Goal: Information Seeking & Learning: Learn about a topic

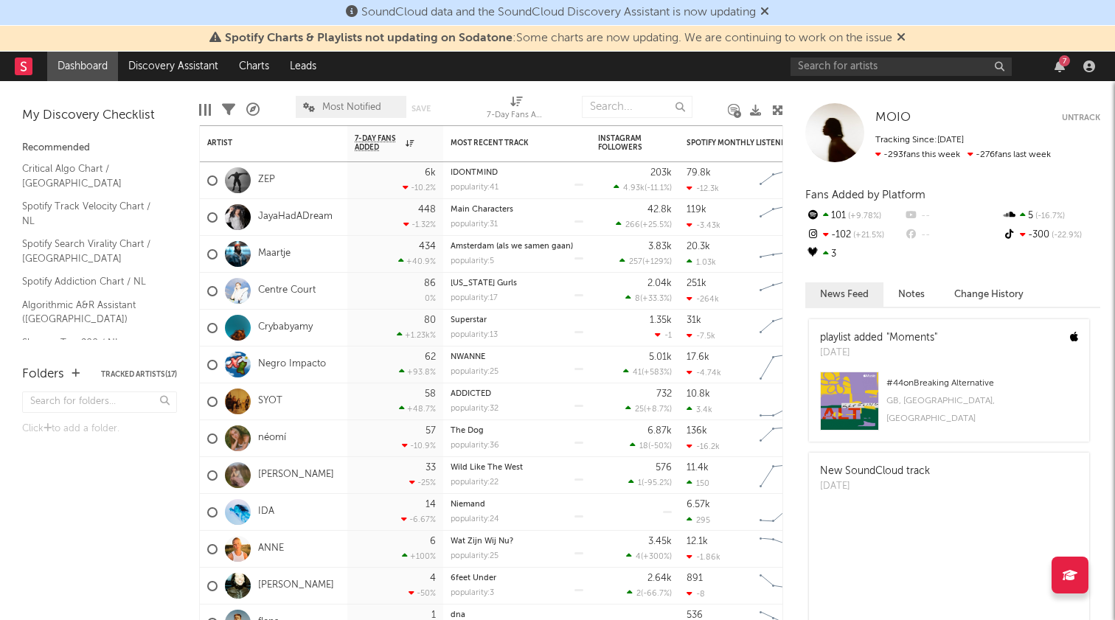
click at [111, 517] on div "Folders Tracked Artists ( 17 ) Click to add a folder." at bounding box center [99, 486] width 199 height 270
click at [184, 451] on div "Folders Tracked Artists ( 17 ) Click to add a folder." at bounding box center [99, 486] width 199 height 270
click at [115, 508] on div "Folders Tracked Artists ( 17 ) Click to add a folder." at bounding box center [99, 486] width 199 height 270
click at [93, 297] on link "Algorithmic A&R Assistant (Netherlands)" at bounding box center [92, 312] width 140 height 30
click at [768, 14] on icon at bounding box center [764, 11] width 9 height 12
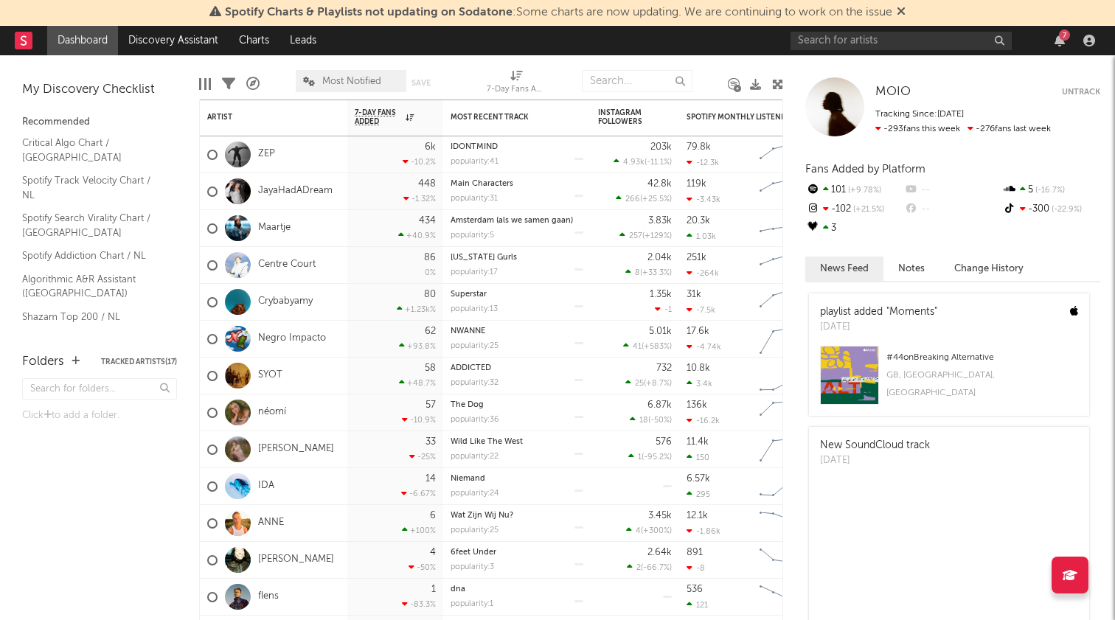
click at [904, 8] on icon at bounding box center [901, 11] width 9 height 12
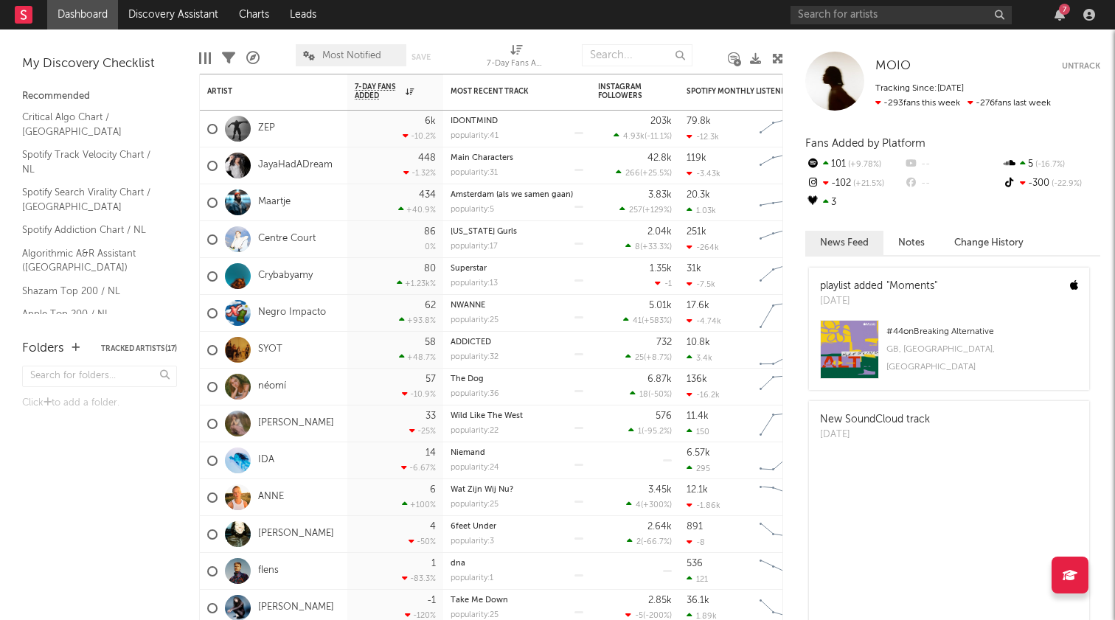
click at [1062, 12] on div "7" at bounding box center [1064, 9] width 11 height 11
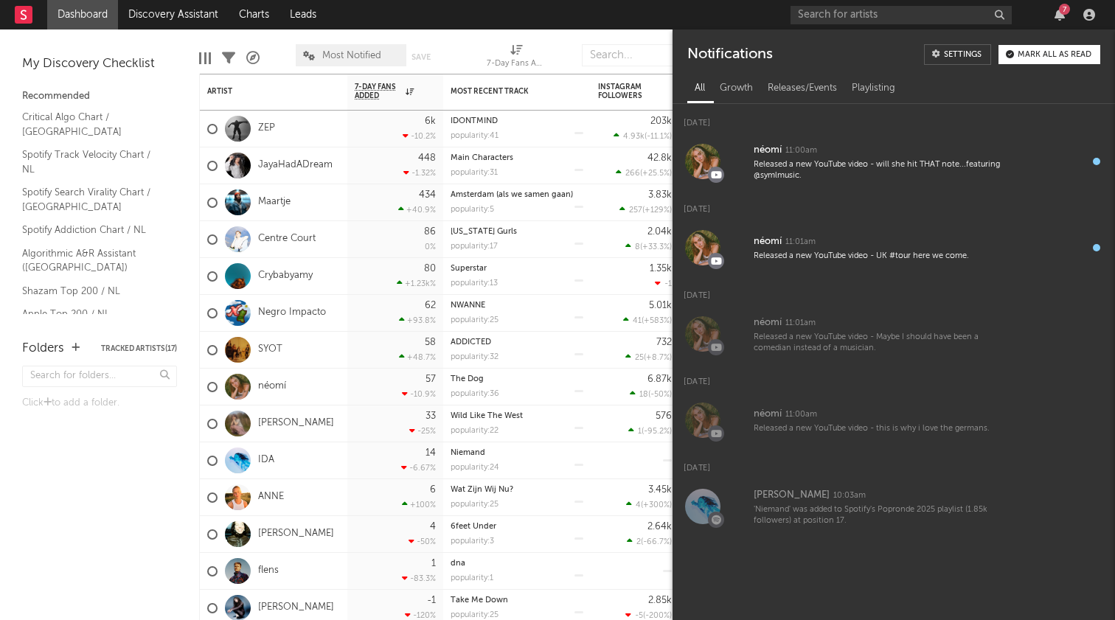
click at [1062, 12] on div "7" at bounding box center [1064, 9] width 11 height 11
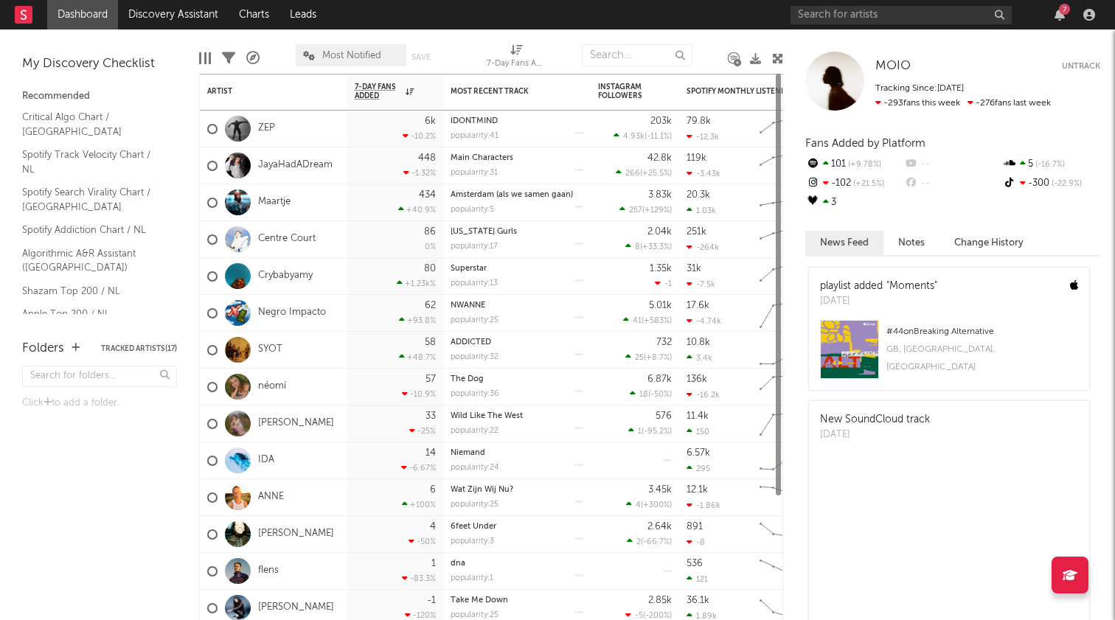
click at [880, 27] on div "7" at bounding box center [946, 15] width 310 height 30
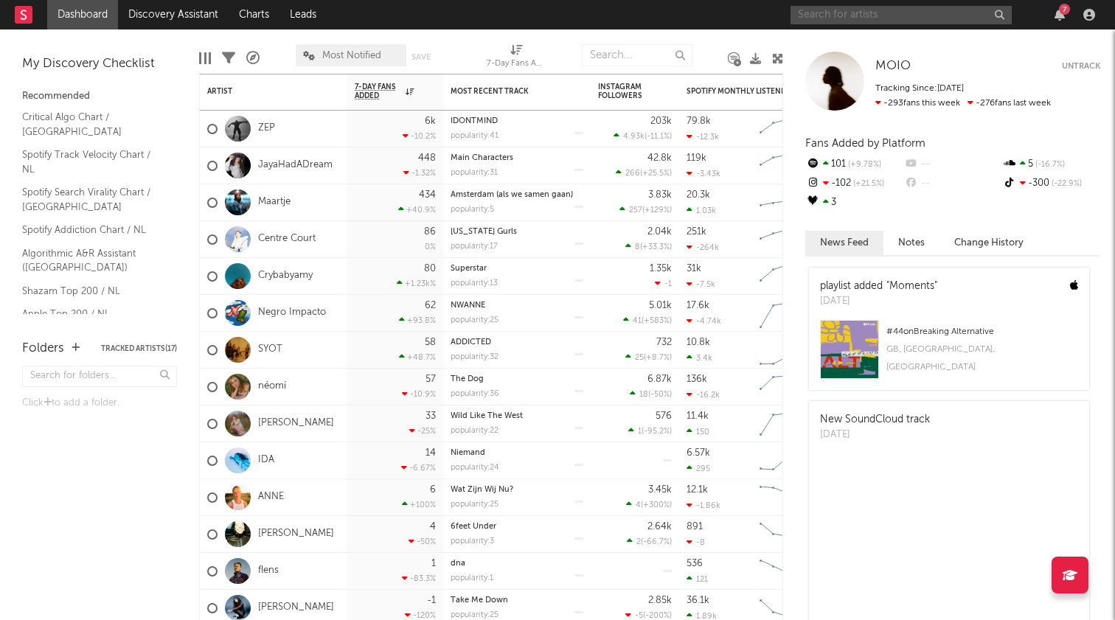
click at [860, 16] on input "text" at bounding box center [901, 15] width 221 height 18
type input "kølder"
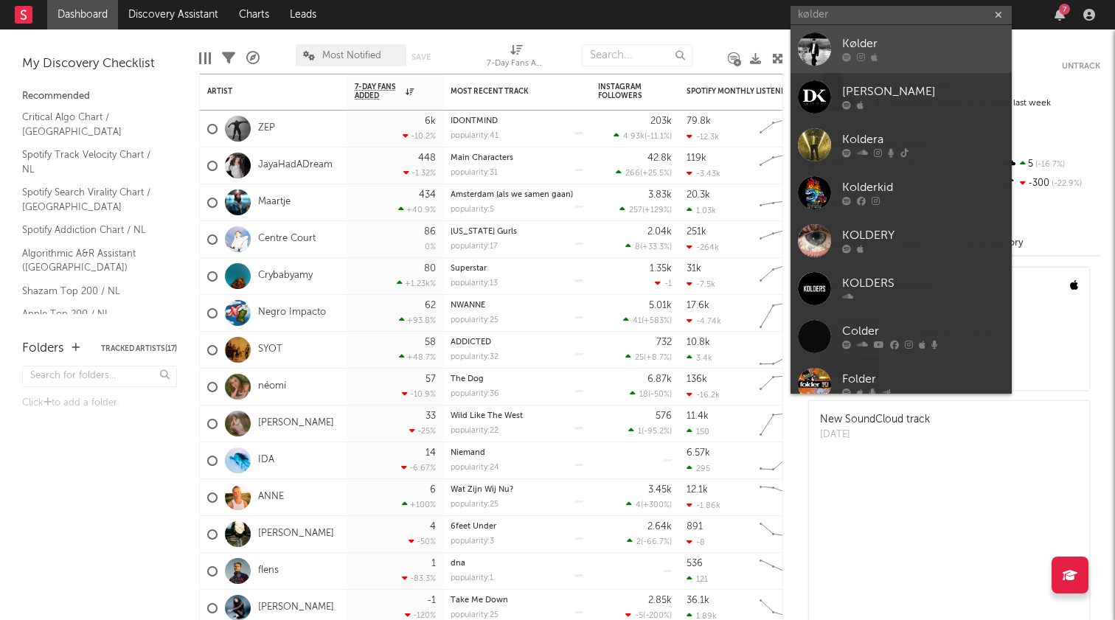
click at [905, 36] on div "Kølder" at bounding box center [923, 44] width 162 height 18
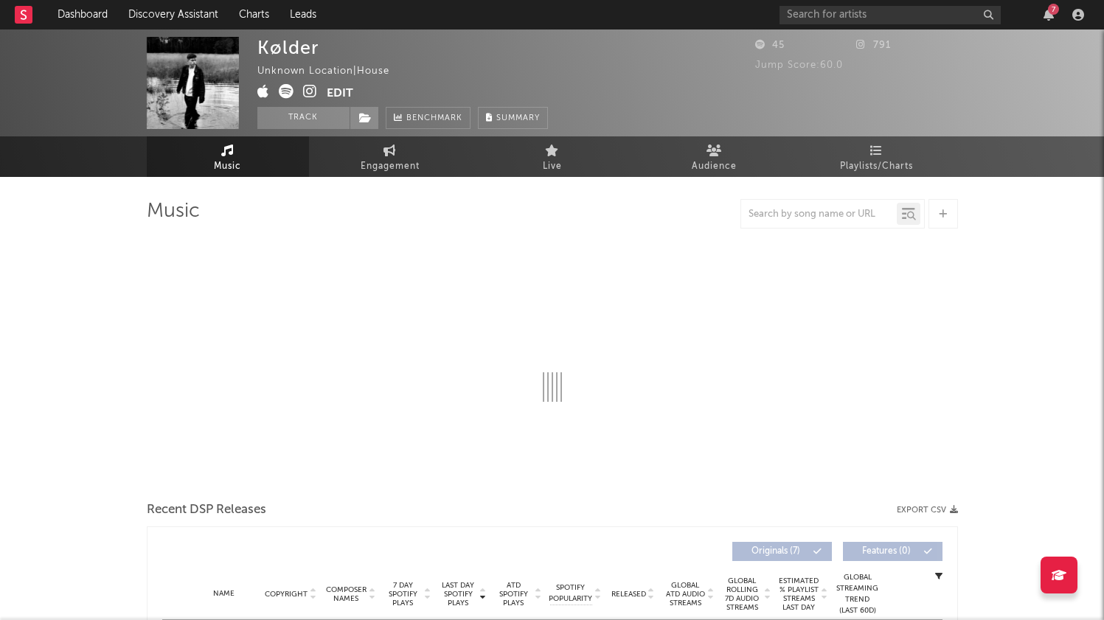
select select "1w"
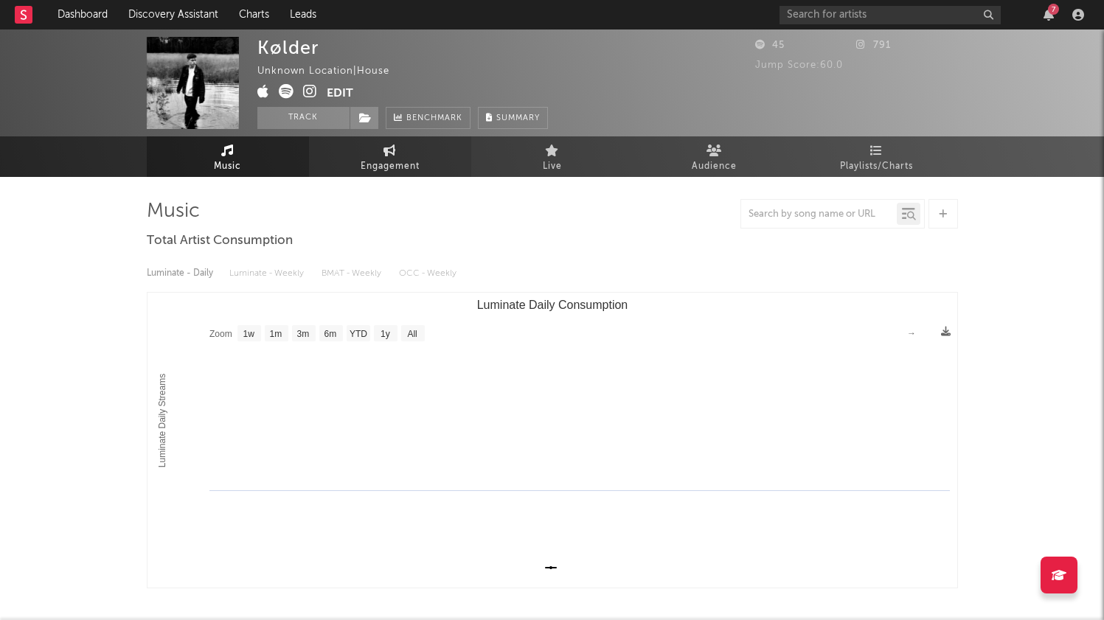
click at [392, 167] on span "Engagement" at bounding box center [390, 167] width 59 height 18
select select "1w"
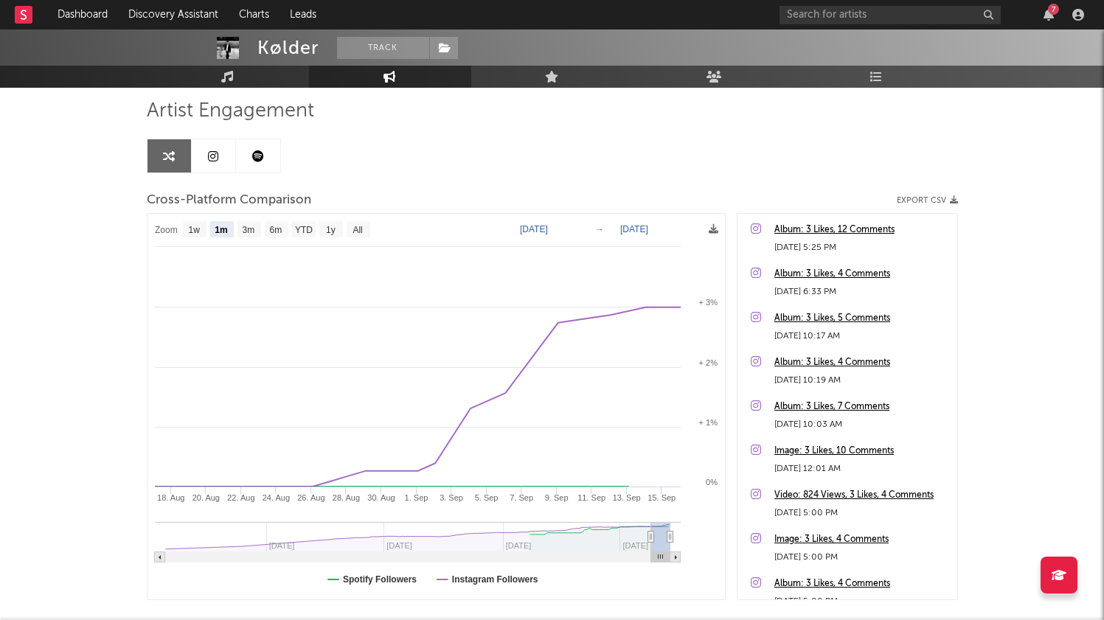
scroll to position [102, 0]
click at [299, 223] on text "YTD" at bounding box center [303, 228] width 18 height 10
select select "YTD"
type input "2025-01-01"
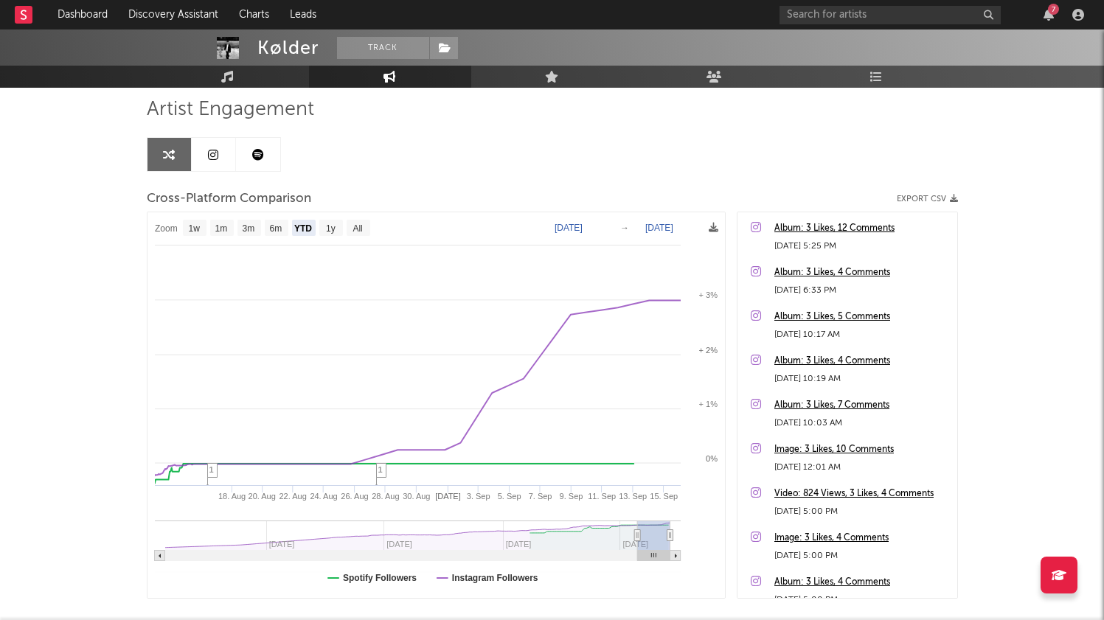
select select "1w"
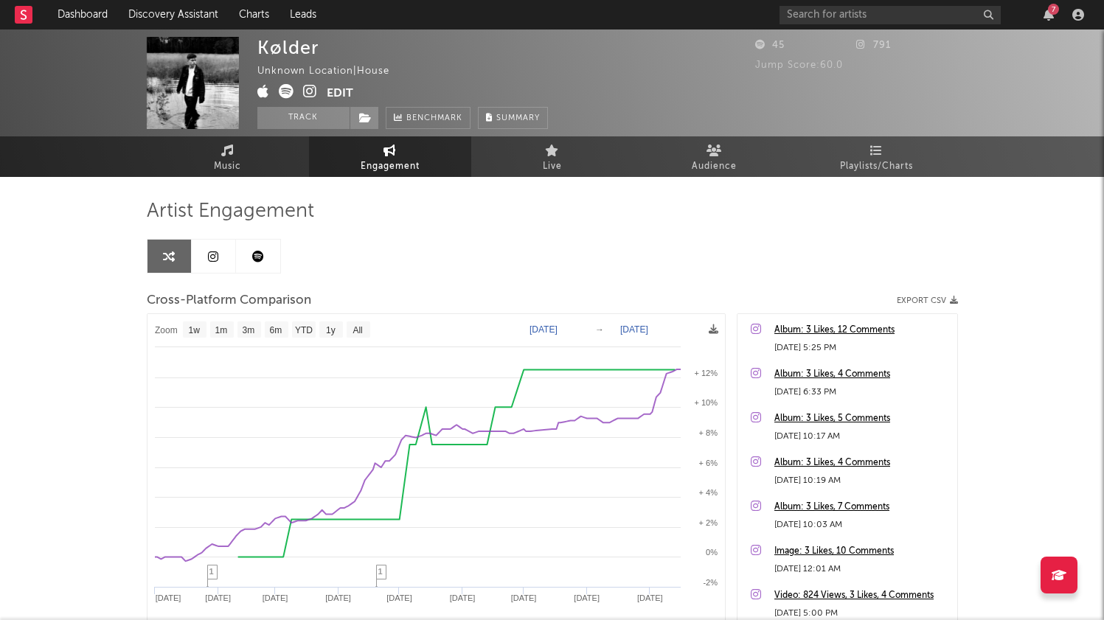
scroll to position [0, 0]
click at [234, 260] on link at bounding box center [214, 256] width 44 height 33
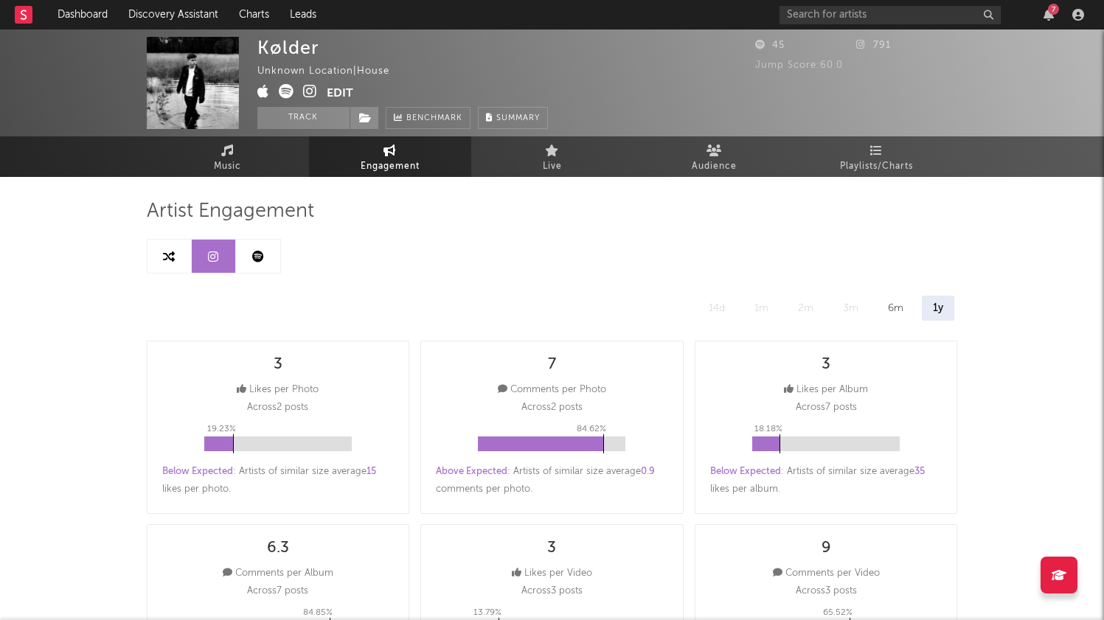
click at [255, 258] on icon at bounding box center [258, 257] width 12 height 12
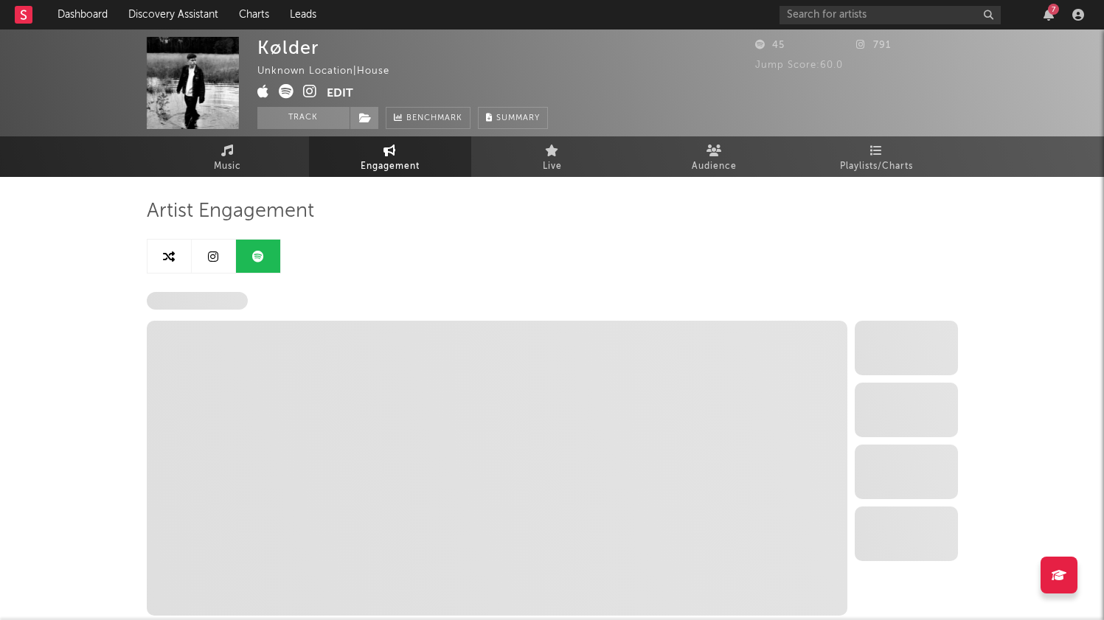
select select "6m"
select select "1w"
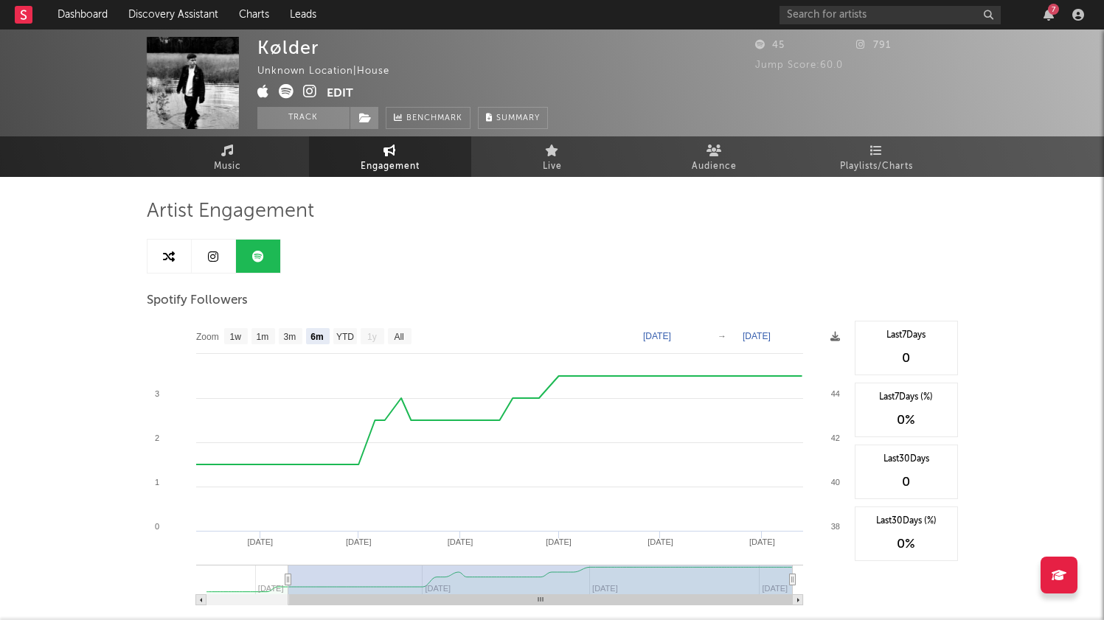
click at [216, 262] on icon at bounding box center [213, 257] width 10 height 12
select select "6m"
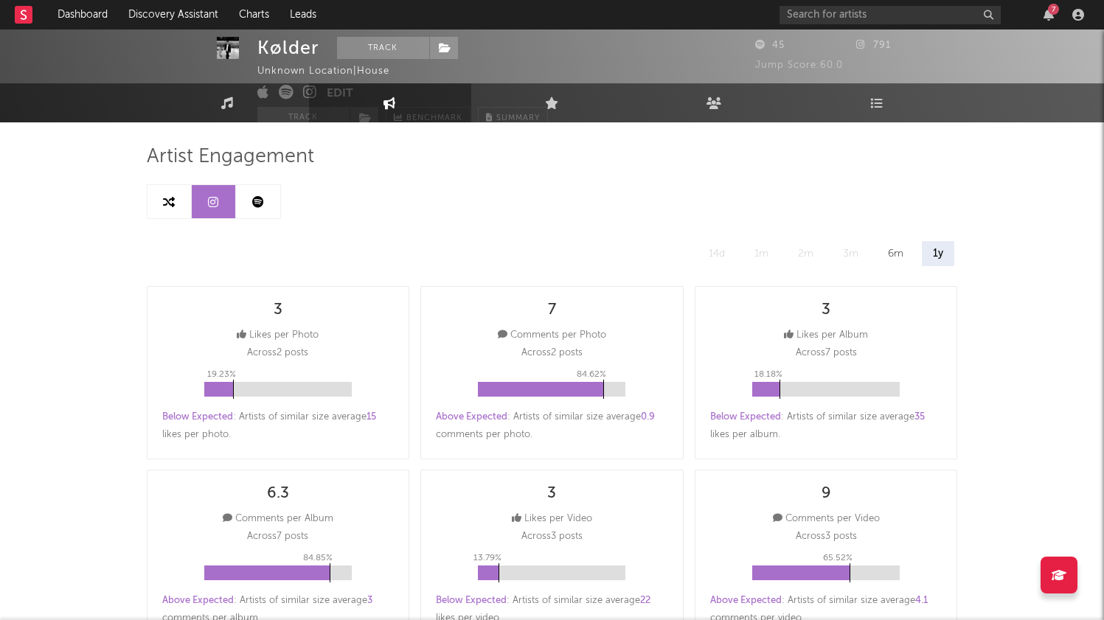
scroll to position [76, 0]
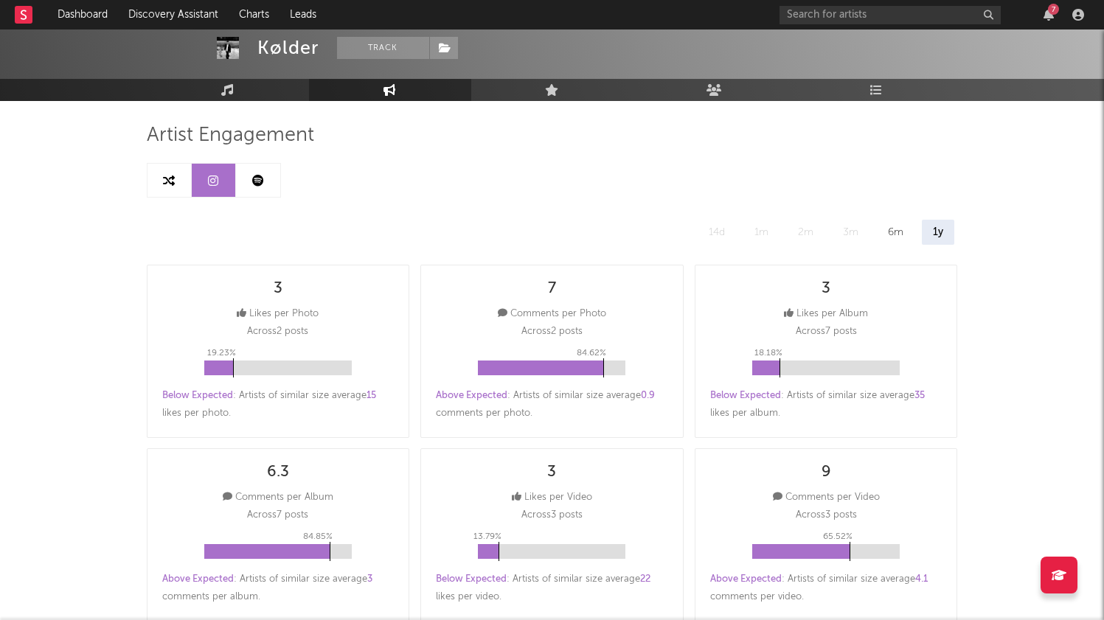
click at [259, 186] on icon at bounding box center [258, 181] width 12 height 12
select select "6m"
select select "1w"
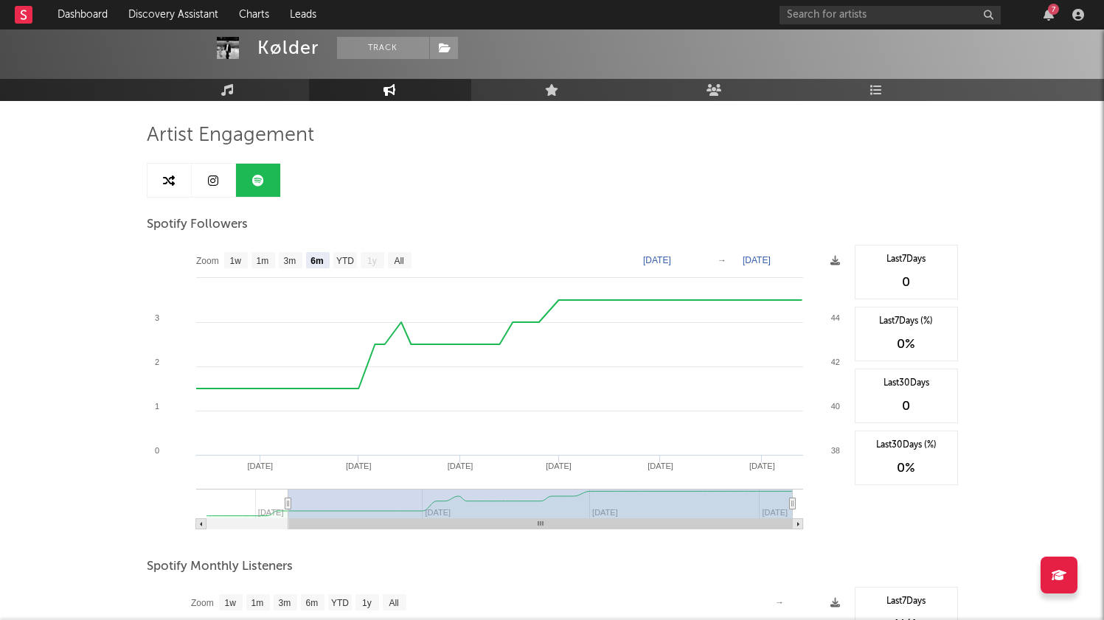
click at [338, 257] on text "YTD" at bounding box center [345, 261] width 18 height 10
select select "YTD"
type input "2025-02-11"
